Goal: Find contact information: Find contact information

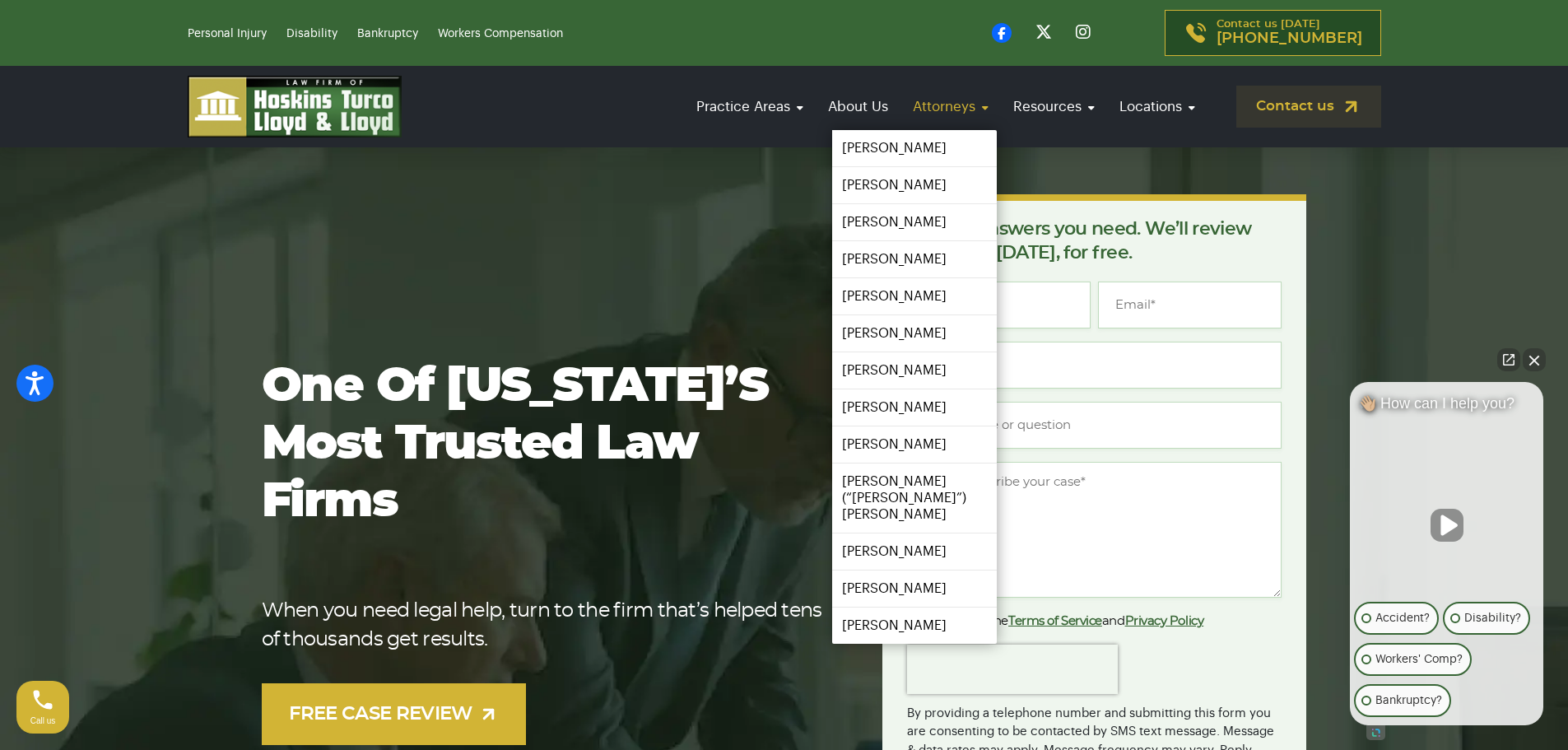
click at [964, 105] on link "Attorneys" at bounding box center [951, 106] width 92 height 47
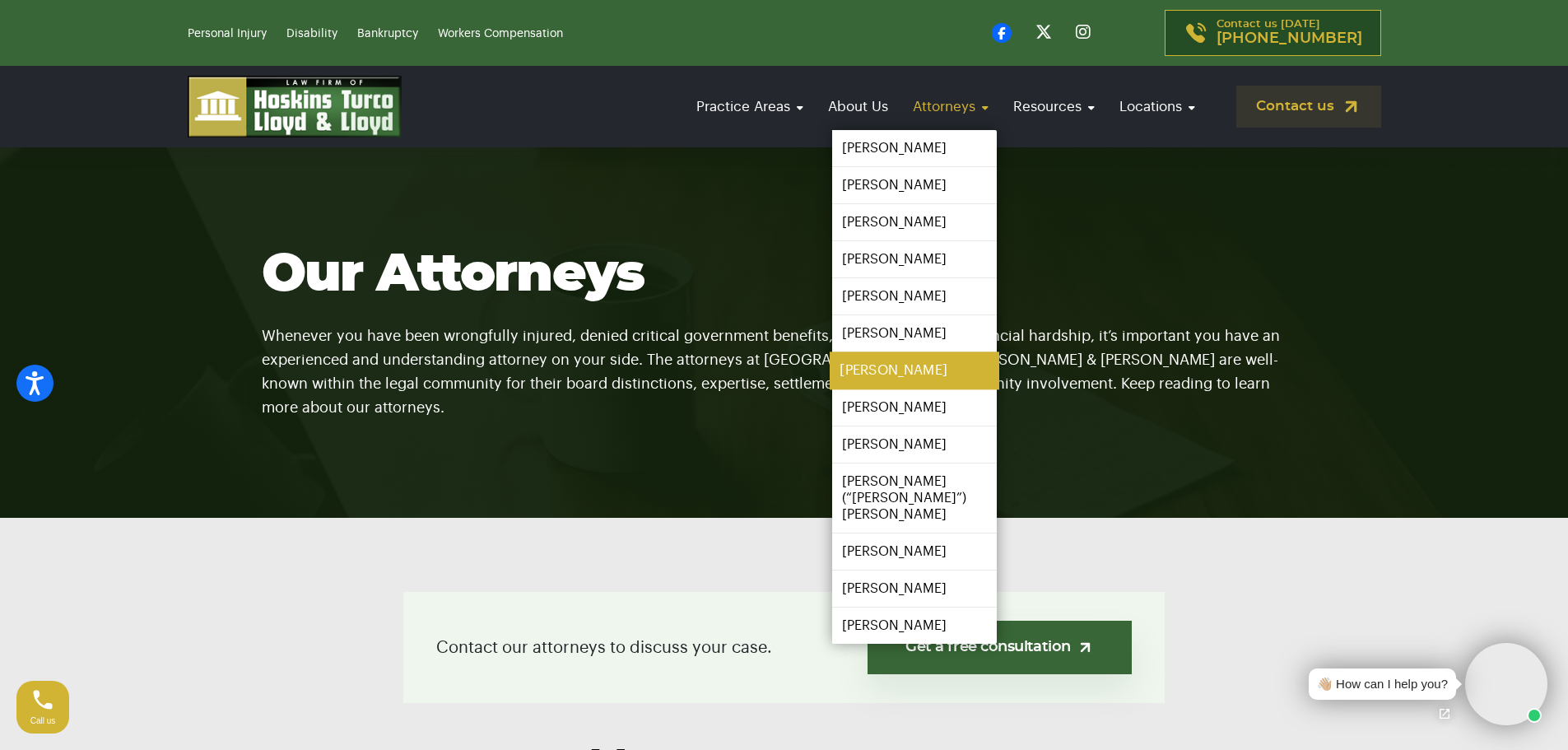
click at [880, 368] on link "[PERSON_NAME]" at bounding box center [914, 370] width 170 height 37
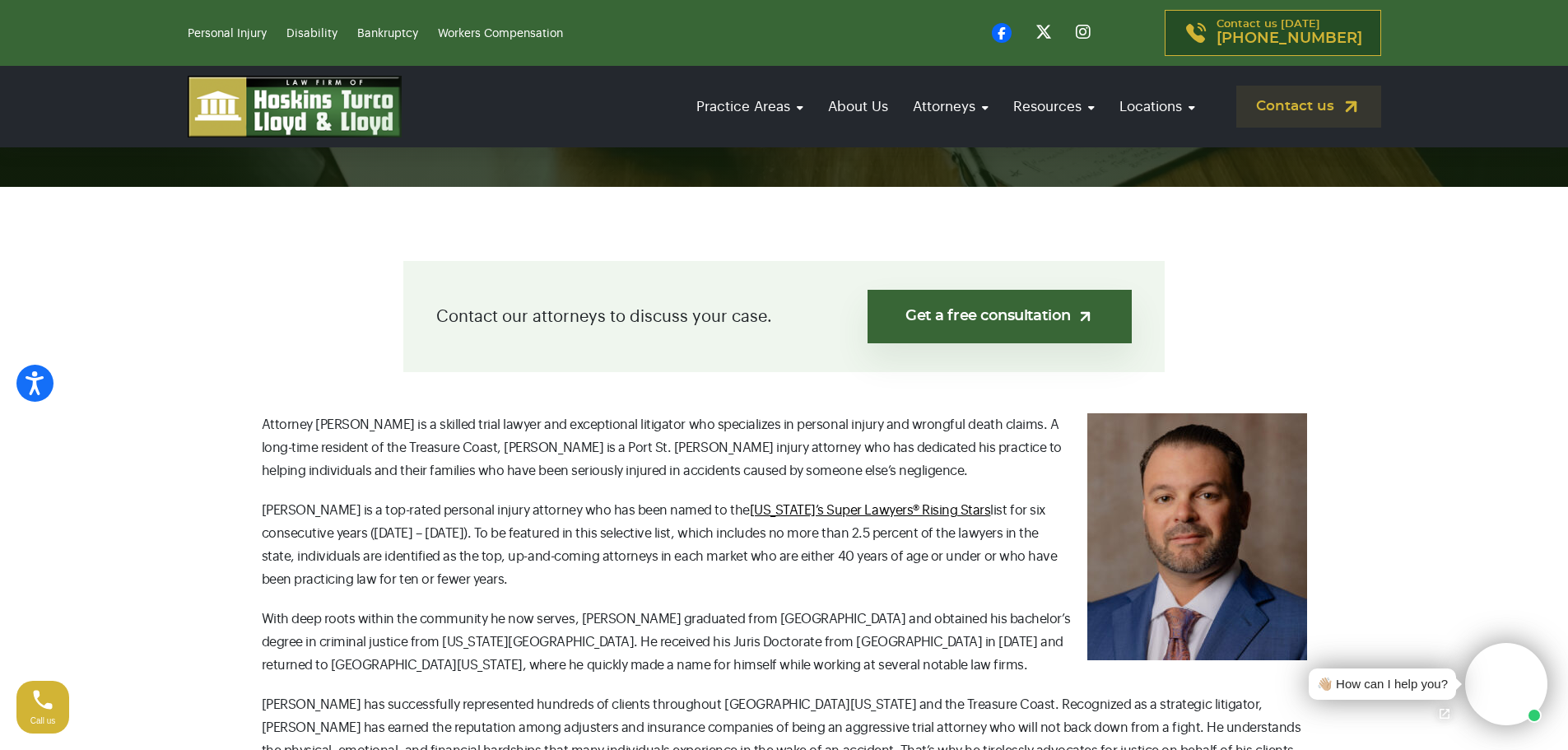
scroll to position [329, 0]
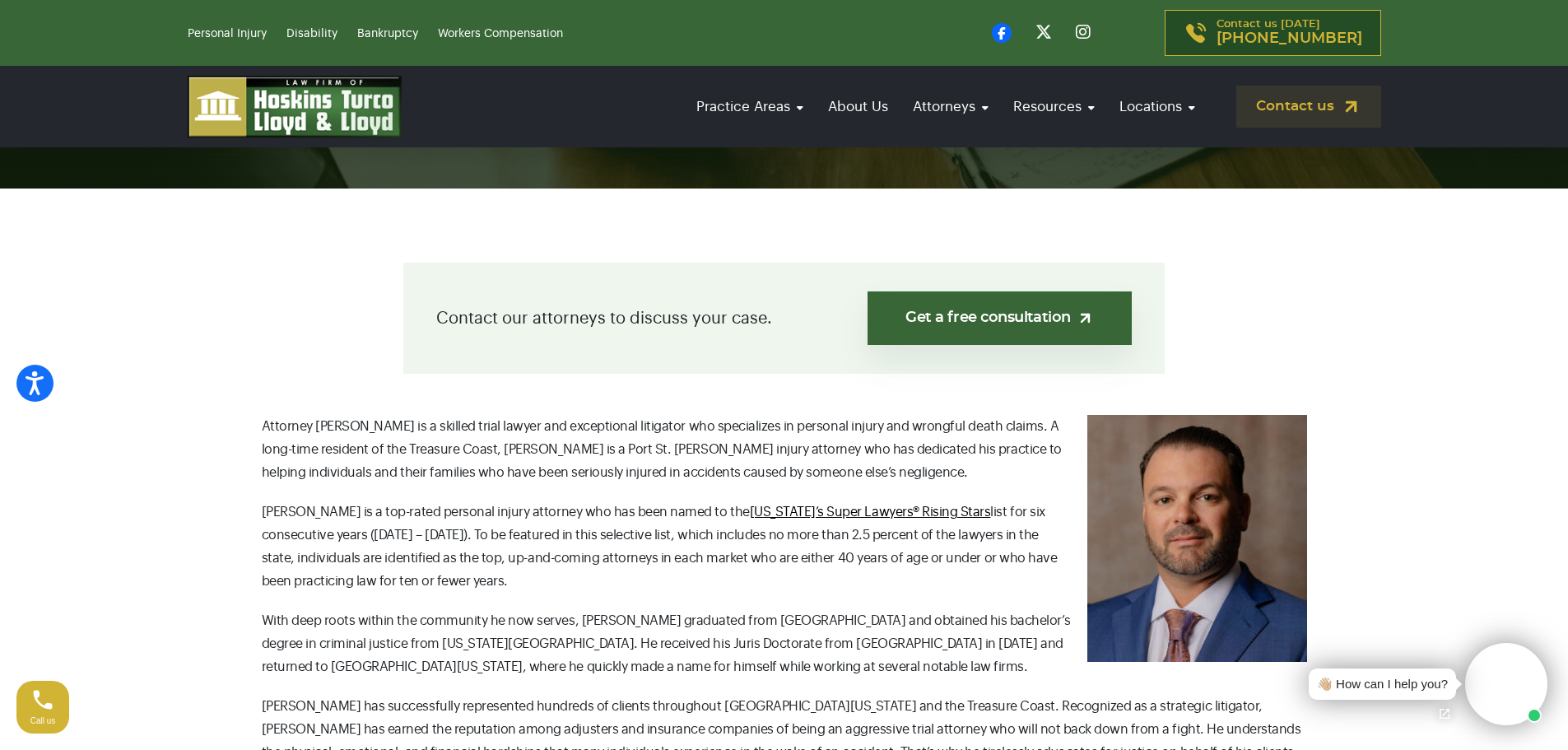
click at [1256, 703] on p "Josh has successfully represented hundreds of clients throughout South Florida …" at bounding box center [784, 741] width 1045 height 92
click at [1355, 680] on div "👋🏼 How can I help you?" at bounding box center [1382, 684] width 131 height 19
